Goal: Information Seeking & Learning: Learn about a topic

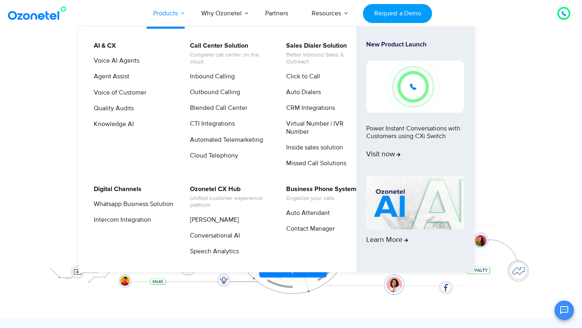
click at [187, 13] on link "Products" at bounding box center [165, 13] width 48 height 27
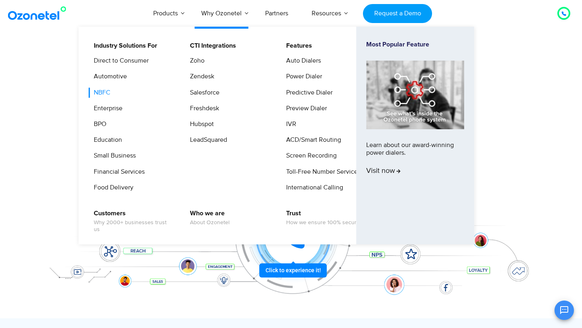
click at [107, 91] on link "NBFC" at bounding box center [99, 93] width 23 height 10
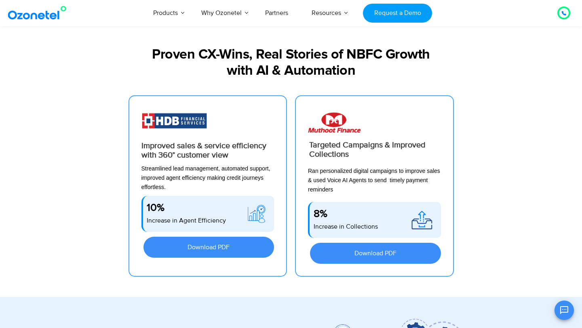
scroll to position [279, 0]
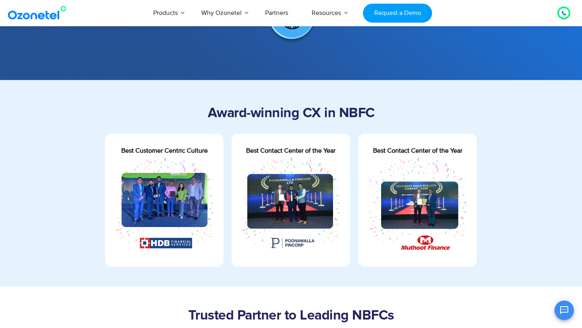
click at [526, 150] on div "Award-winning CX in NBFC Best Customer Centric Culture Best Contact Center of t…" at bounding box center [290, 184] width 505 height 166
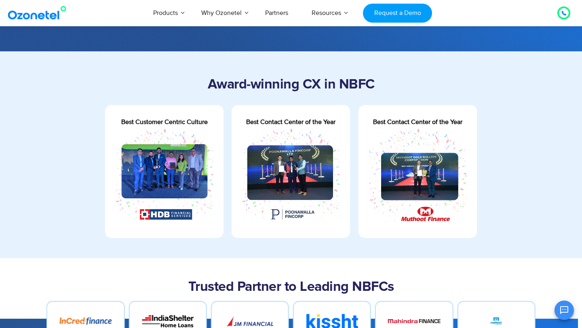
scroll to position [307, 0]
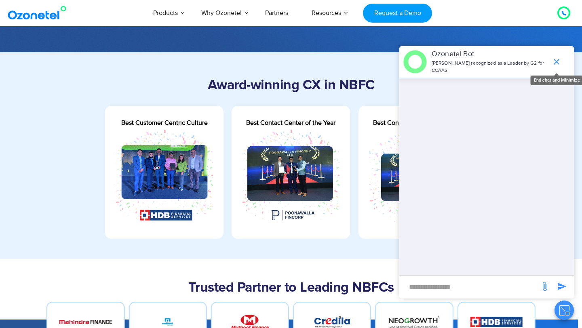
click at [556, 62] on icon "end chat or minimize" at bounding box center [556, 62] width 6 height 6
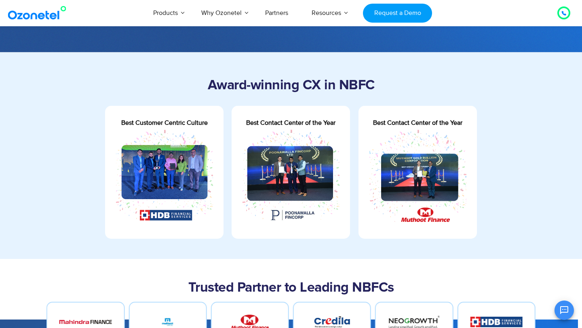
click at [519, 192] on div "Best Customer Centric Culture Best Contact Center of the Year Best Contact Cent…" at bounding box center [291, 172] width 465 height 133
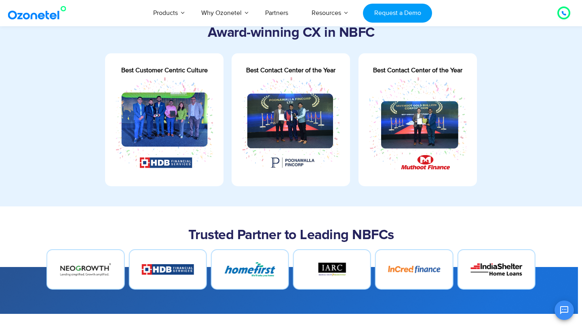
scroll to position [358, 0]
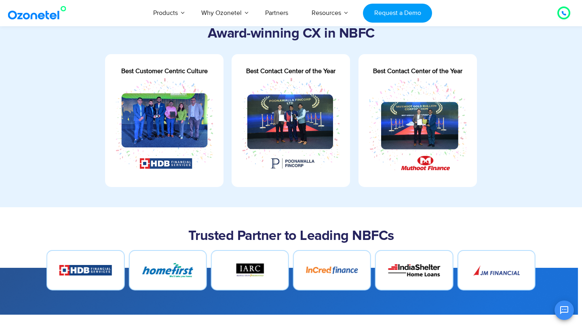
click at [458, 75] on div "Best Contact Center of the Year" at bounding box center [417, 71] width 118 height 10
click at [389, 73] on div "Best Contact Center of the Year" at bounding box center [417, 120] width 118 height 109
click at [468, 72] on div "Best Contact Center of the Year" at bounding box center [417, 120] width 118 height 109
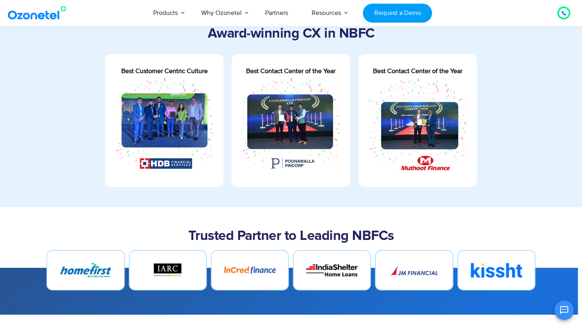
click at [337, 72] on div "Best Contact Center of the Year" at bounding box center [290, 120] width 118 height 109
click at [468, 72] on div "Best Contact Center of the Year" at bounding box center [417, 71] width 118 height 10
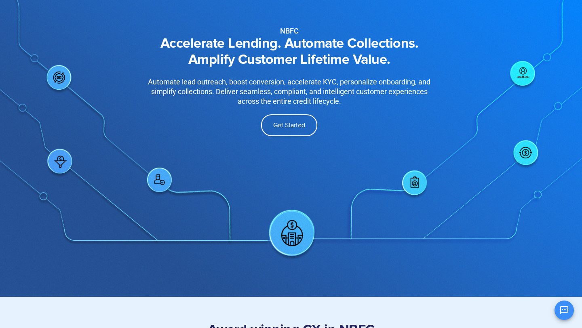
scroll to position [0, 0]
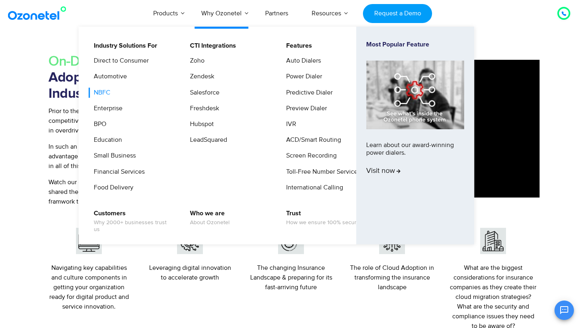
click at [109, 92] on link "NBFC" at bounding box center [99, 93] width 23 height 10
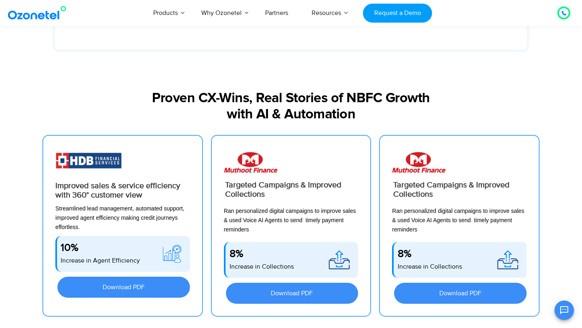
scroll to position [1485, 0]
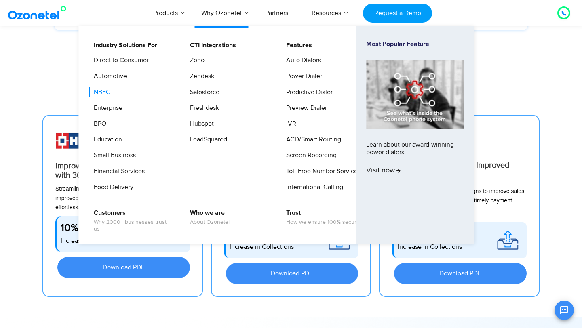
click at [102, 92] on link "NBFC" at bounding box center [99, 92] width 23 height 10
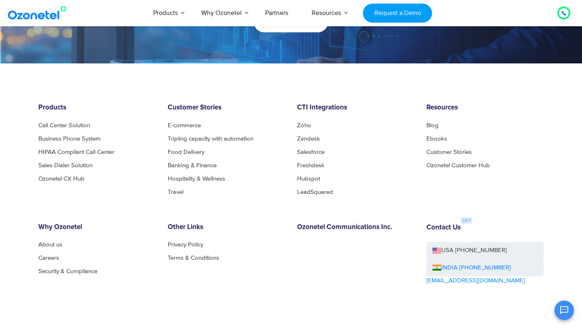
scroll to position [2255, 0]
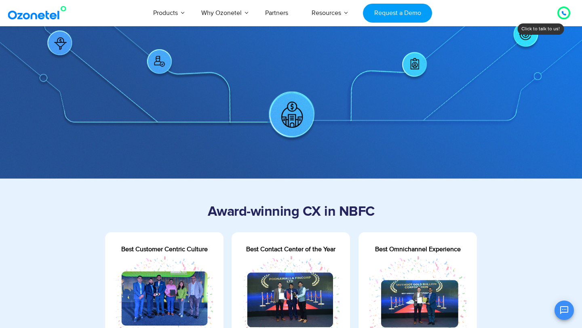
scroll to position [209, 0]
